Goal: Task Accomplishment & Management: Use online tool/utility

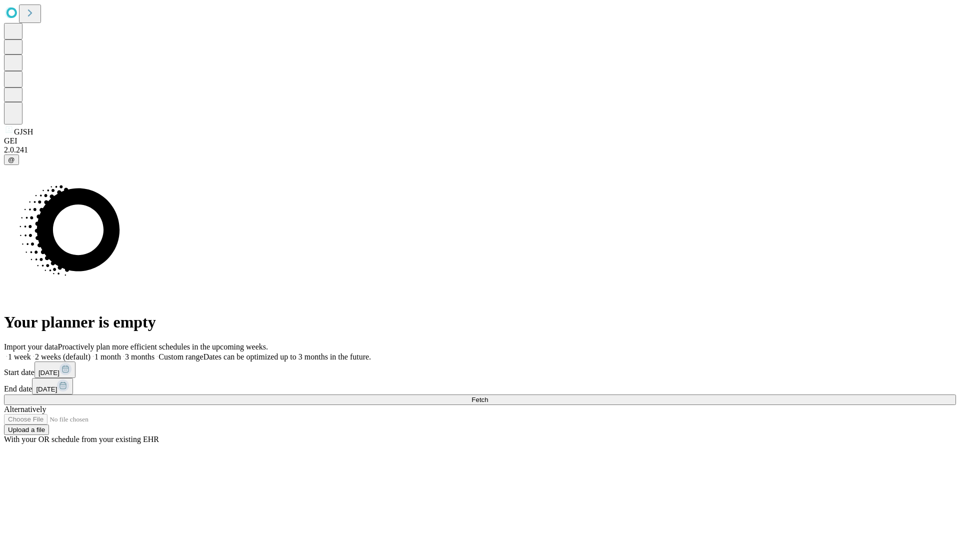
click at [488, 396] on span "Fetch" at bounding box center [479, 399] width 16 height 7
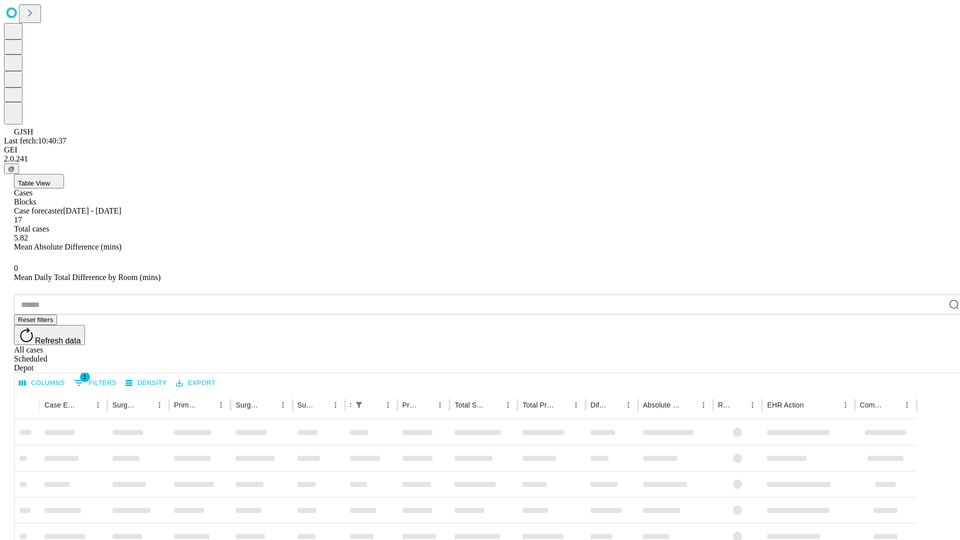
click at [50, 179] on span "Table View" at bounding box center [34, 182] width 32 height 7
